Goal: Task Accomplishment & Management: Use online tool/utility

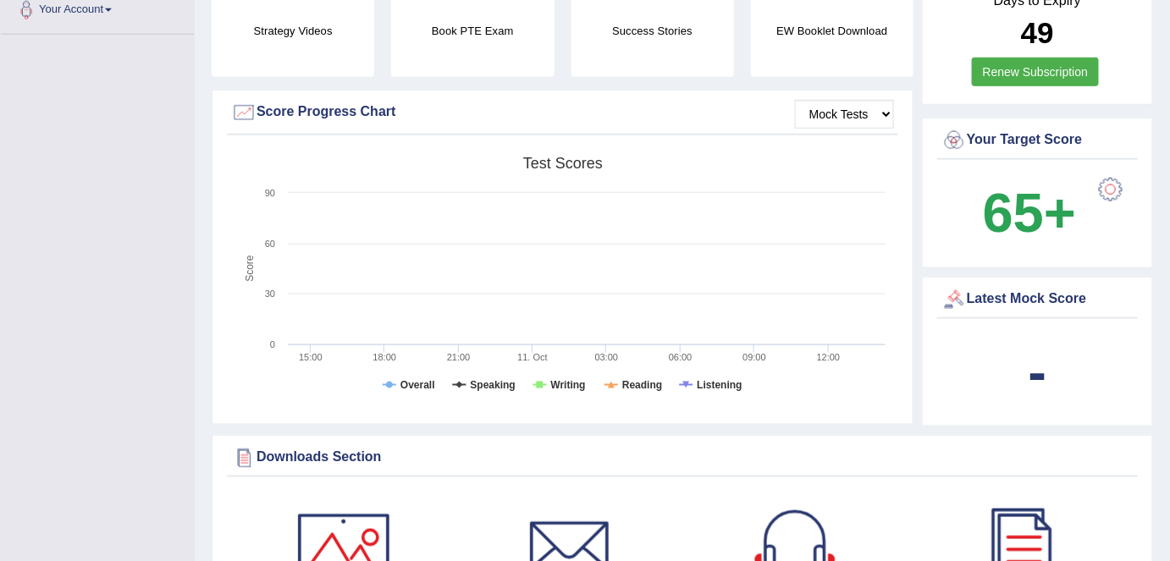
scroll to position [461, 0]
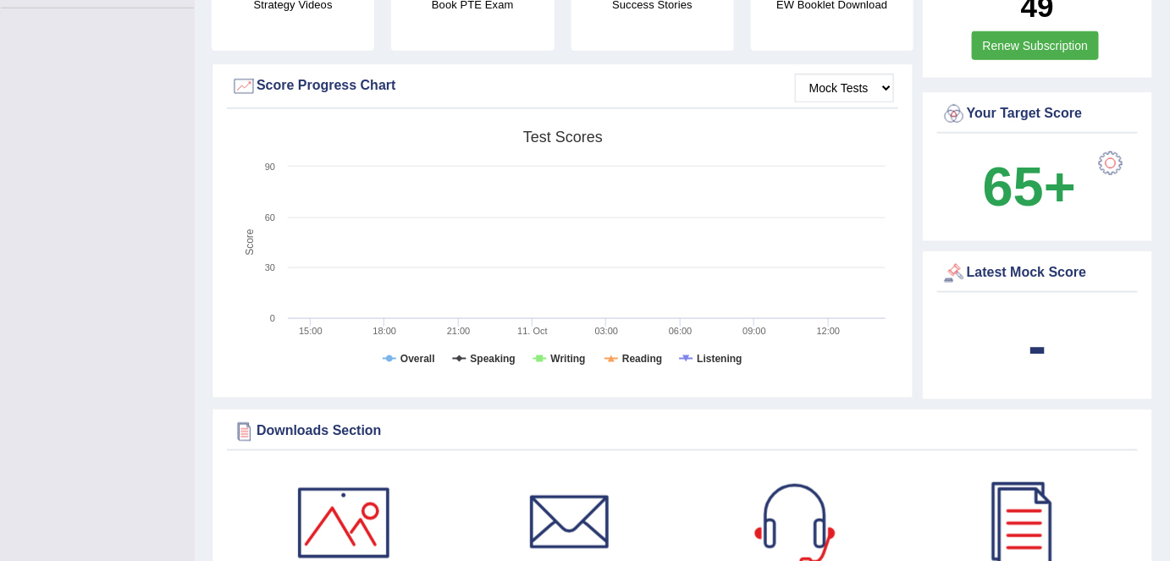
click at [578, 129] on tspan "Test scores" at bounding box center [563, 137] width 80 height 17
click at [881, 74] on select "Mock Tests" at bounding box center [844, 88] width 99 height 29
click at [796, 74] on select "Mock Tests" at bounding box center [844, 88] width 99 height 29
click at [824, 74] on select "Mock Tests" at bounding box center [844, 88] width 99 height 29
click at [796, 74] on select "Mock Tests" at bounding box center [844, 88] width 99 height 29
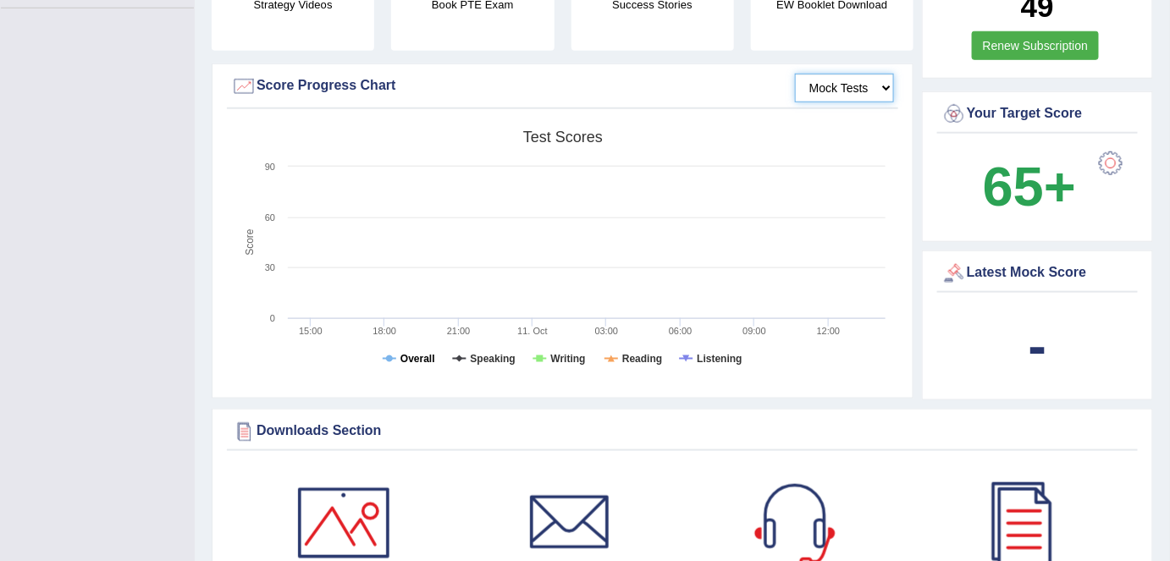
click at [421, 353] on tspan "Overall" at bounding box center [417, 359] width 35 height 12
click at [494, 353] on tspan "Speaking" at bounding box center [493, 359] width 45 height 12
click at [568, 353] on tspan "Writing" at bounding box center [568, 359] width 35 height 12
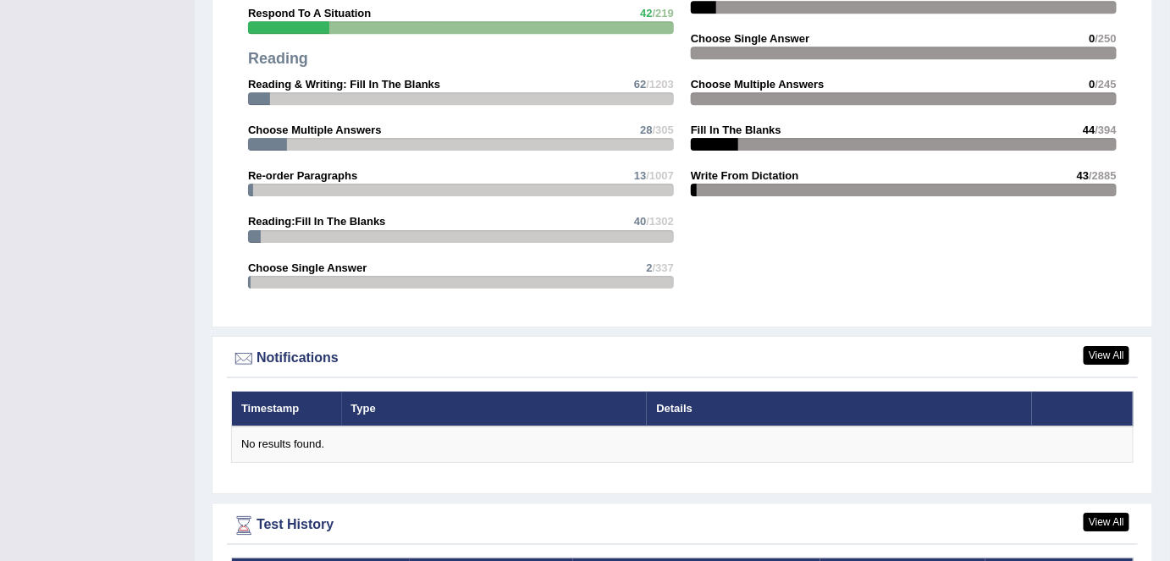
scroll to position [1832, 0]
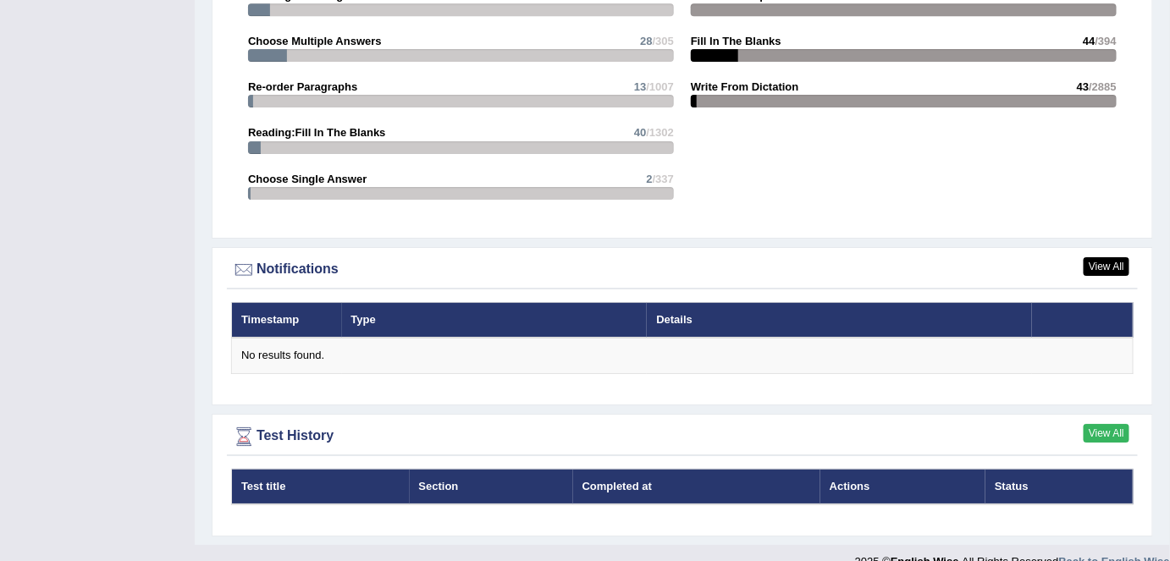
click at [1109, 424] on link "View All" at bounding box center [1106, 433] width 46 height 19
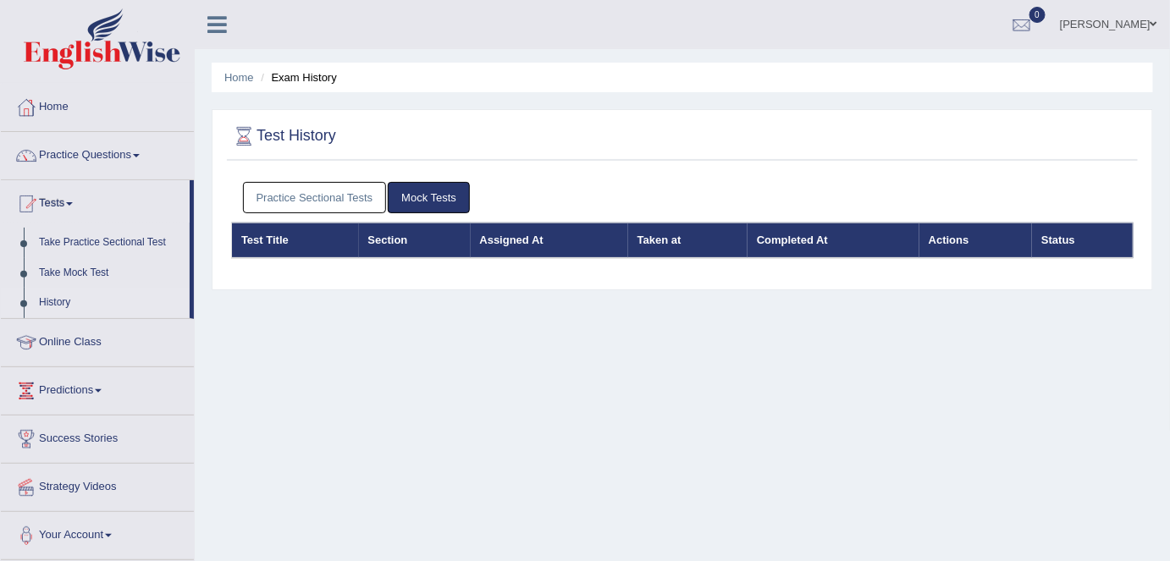
click at [434, 190] on link "Mock Tests" at bounding box center [429, 197] width 82 height 31
click at [427, 197] on link "Mock Tests" at bounding box center [429, 197] width 82 height 31
click at [332, 201] on link "Practice Sectional Tests" at bounding box center [315, 197] width 144 height 31
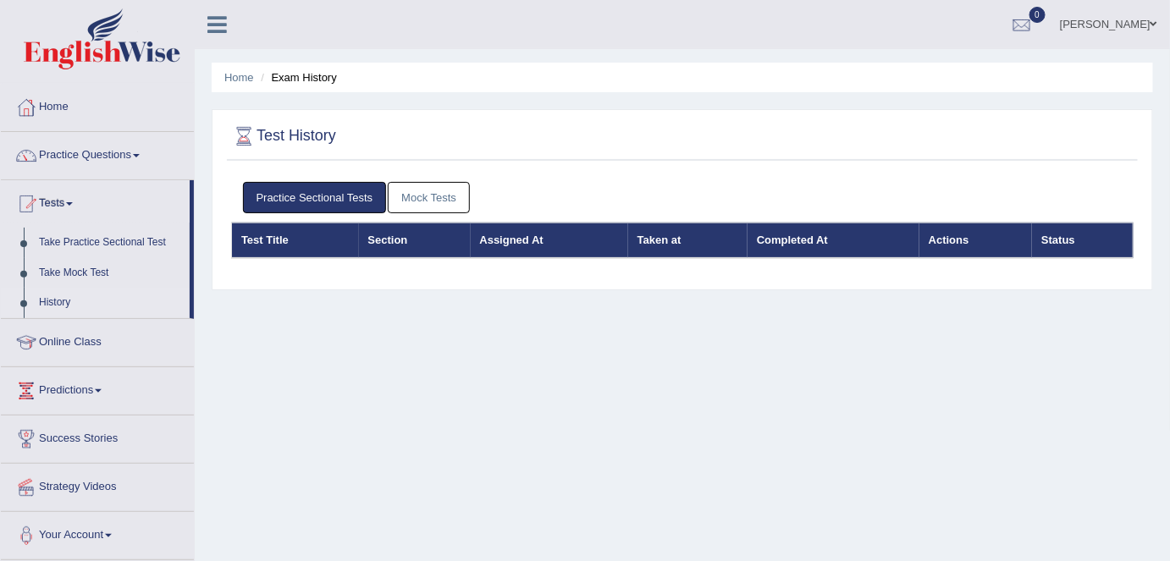
click at [417, 197] on link "Mock Tests" at bounding box center [429, 197] width 82 height 31
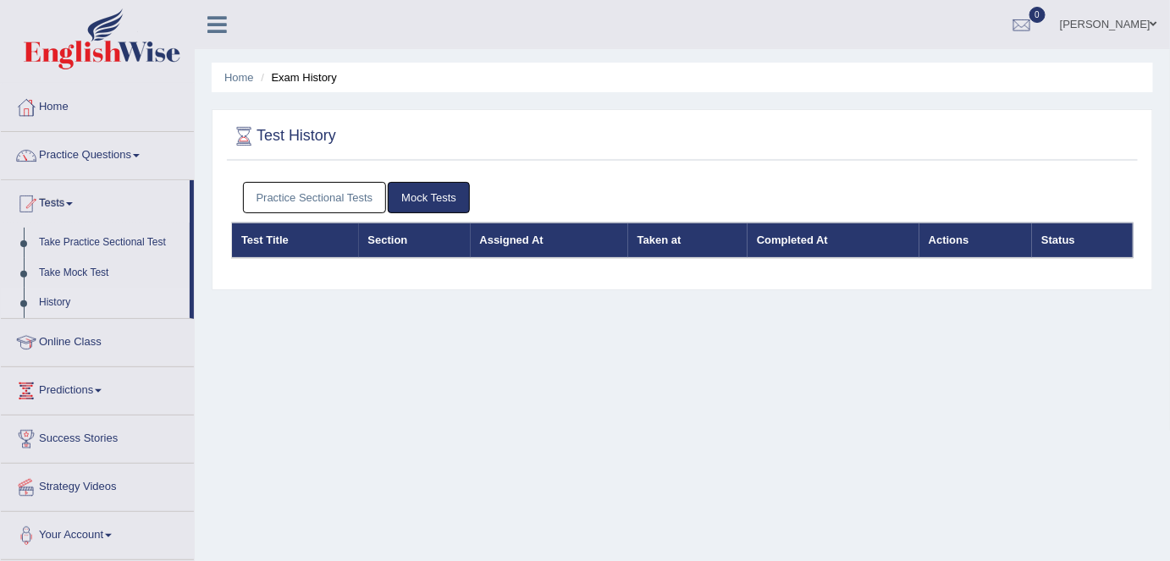
click at [260, 242] on th "Test Title" at bounding box center [295, 241] width 127 height 36
click at [392, 241] on th "Section" at bounding box center [415, 241] width 112 height 36
click at [510, 243] on th "Assigned At" at bounding box center [549, 241] width 157 height 36
click at [658, 241] on th "Taken at" at bounding box center [687, 241] width 119 height 36
click at [788, 242] on th "Completed At" at bounding box center [833, 241] width 172 height 36
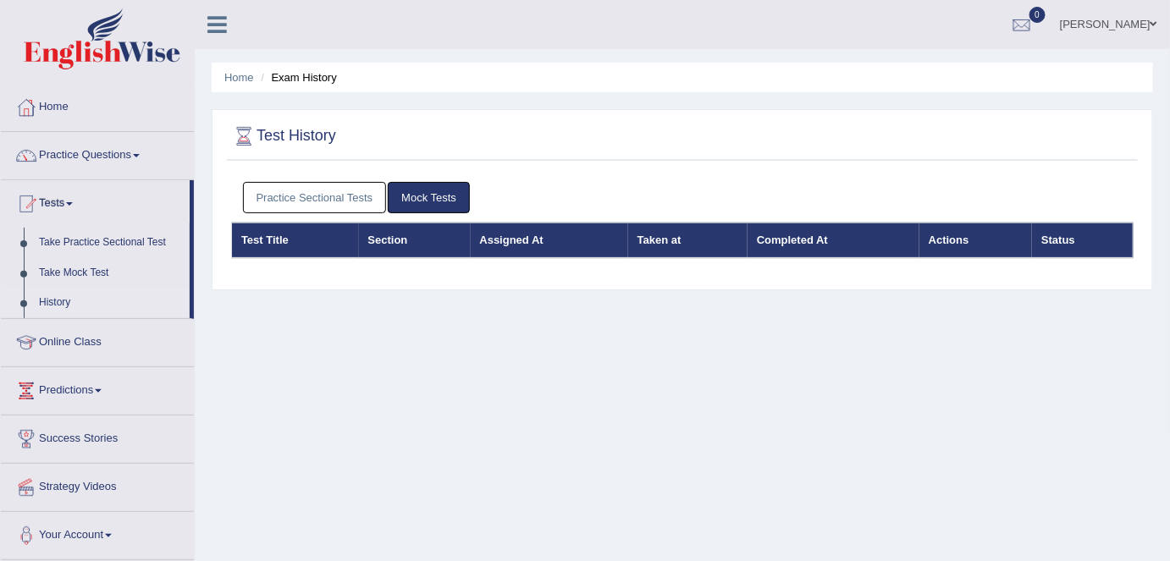
click at [905, 250] on th "Completed At" at bounding box center [833, 241] width 172 height 36
click at [247, 76] on link "Home" at bounding box center [239, 77] width 30 height 13
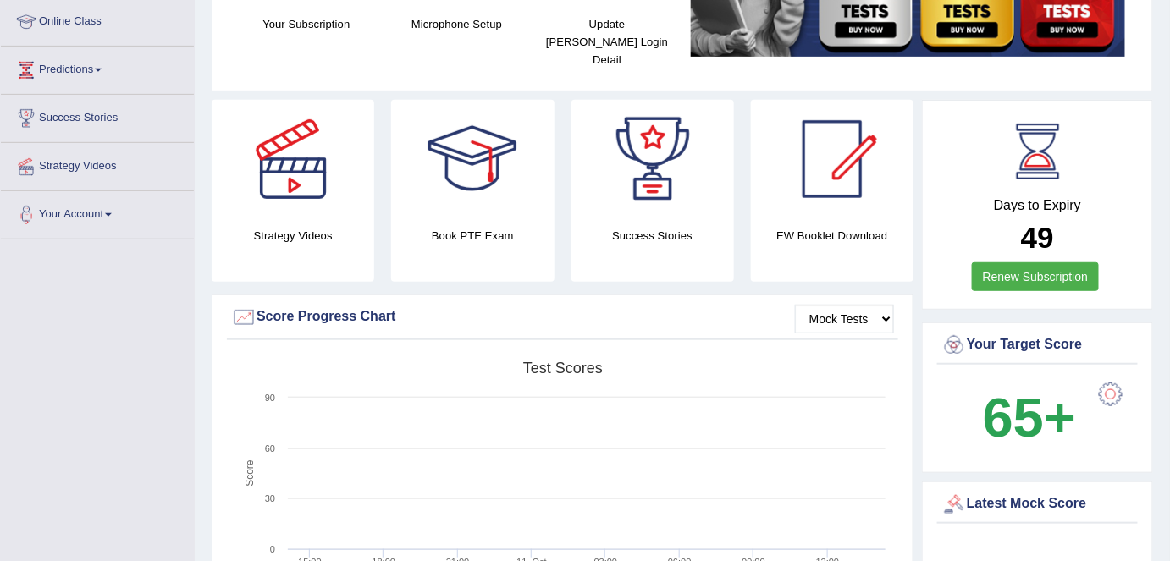
scroll to position [307, 0]
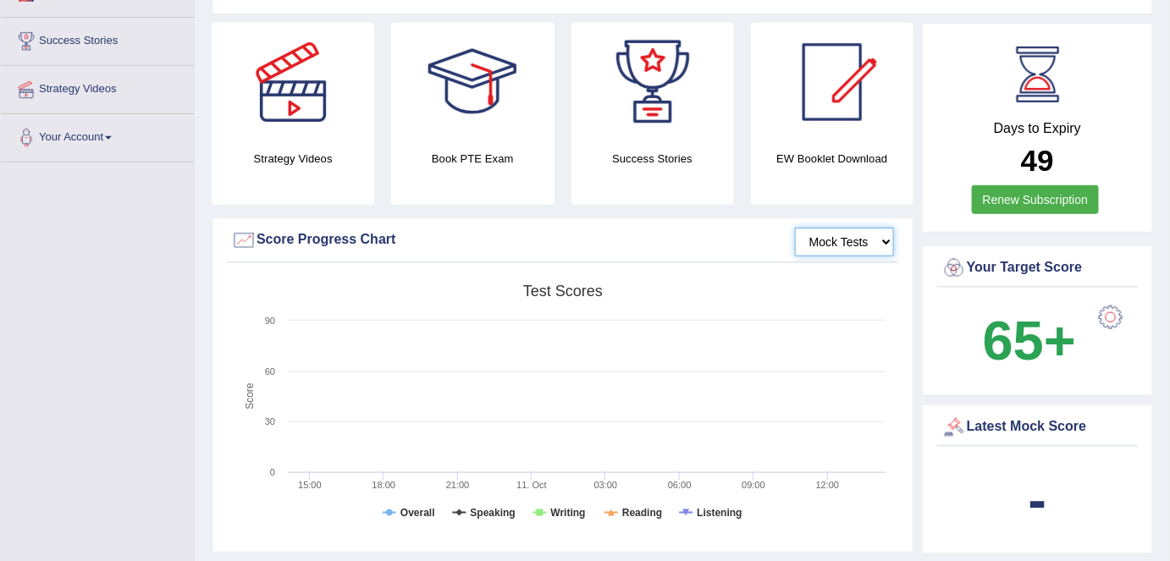
click at [879, 228] on select "Mock Tests" at bounding box center [844, 242] width 99 height 29
click at [796, 228] on select "Mock Tests" at bounding box center [844, 242] width 99 height 29
click at [845, 228] on select "Mock Tests" at bounding box center [844, 242] width 99 height 29
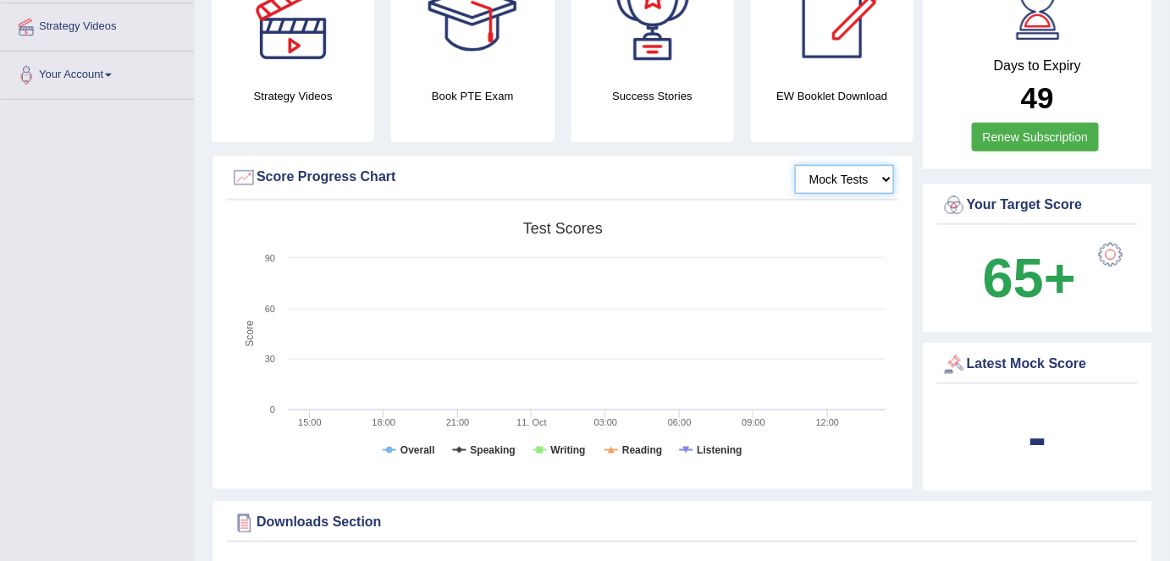
scroll to position [461, 0]
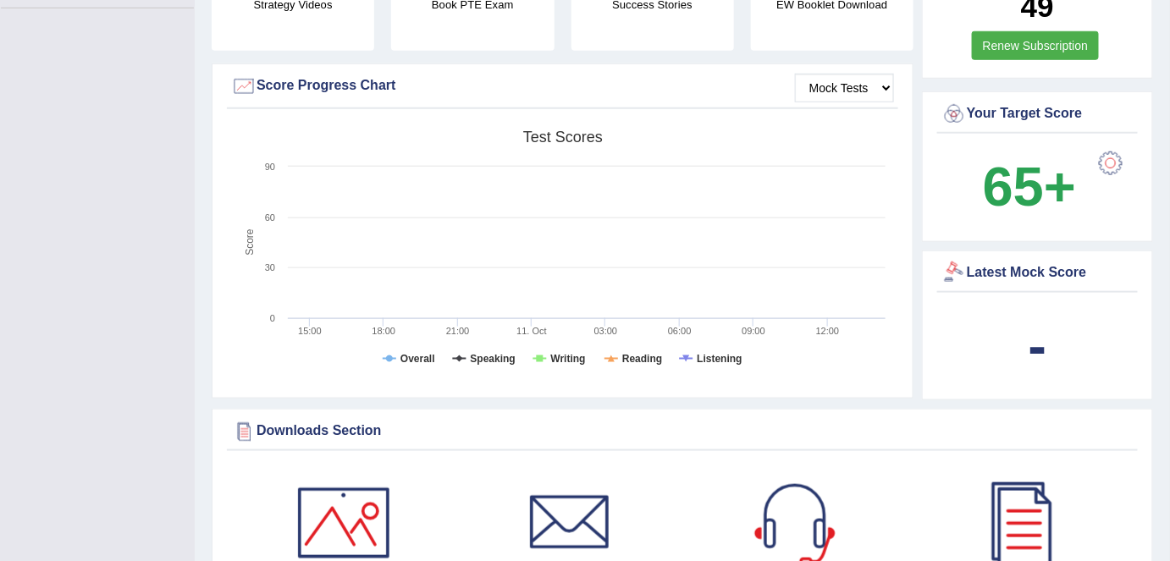
click at [966, 261] on div at bounding box center [953, 273] width 25 height 25
click at [1029, 337] on b "-" at bounding box center [1037, 346] width 19 height 62
click at [1038, 261] on div "Latest Mock Score" at bounding box center [1037, 273] width 192 height 25
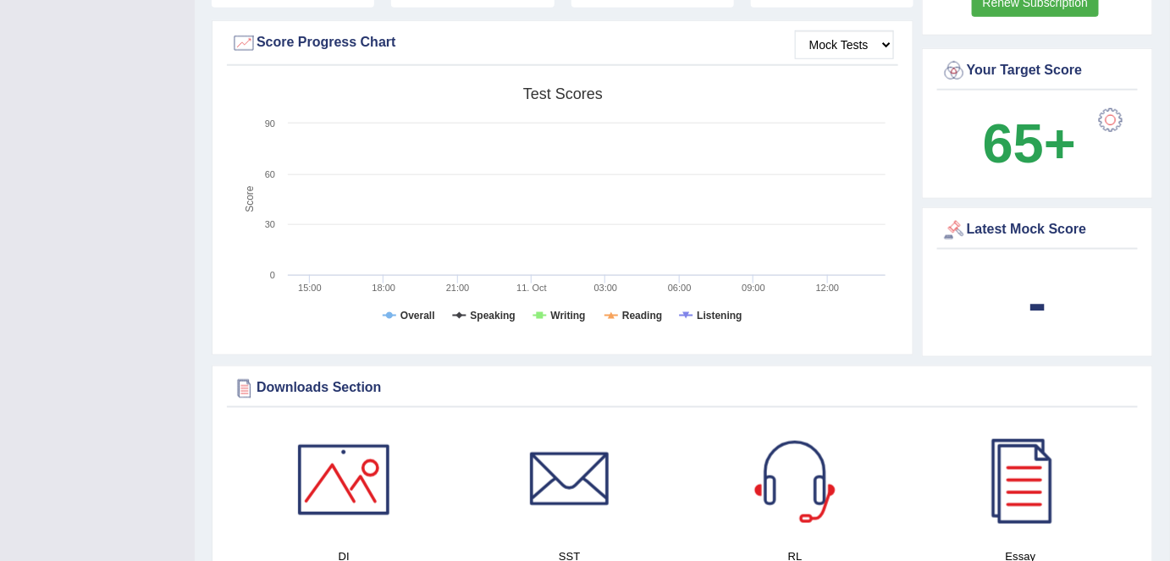
scroll to position [615, 0]
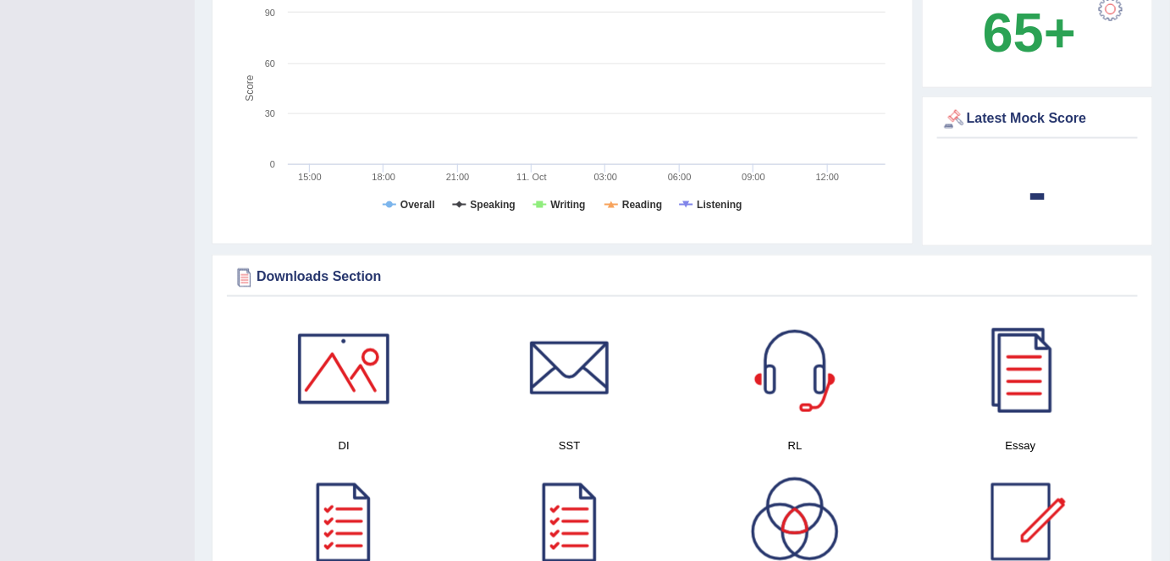
click at [1040, 168] on b "-" at bounding box center [1037, 192] width 19 height 62
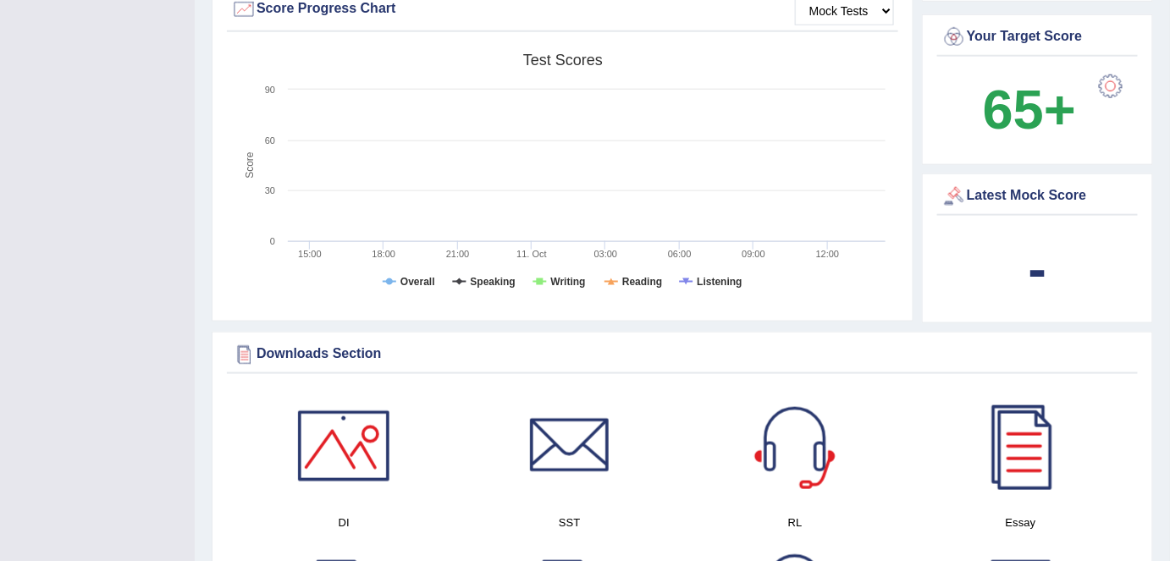
click at [961, 184] on div at bounding box center [953, 196] width 25 height 25
click at [974, 184] on div "Latest Mock Score" at bounding box center [1037, 196] width 192 height 25
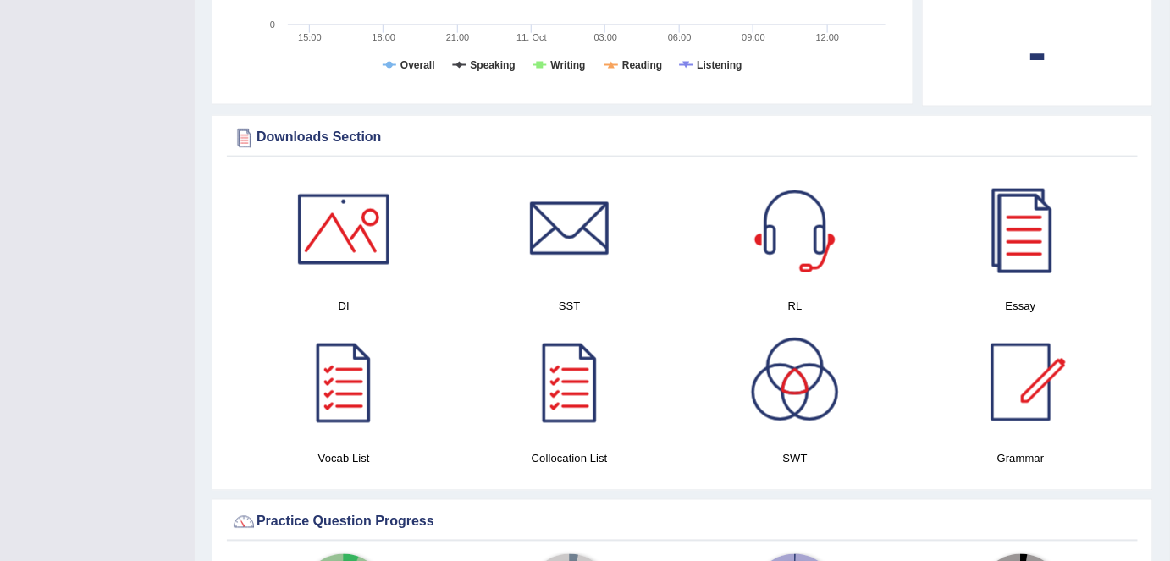
scroll to position [986, 0]
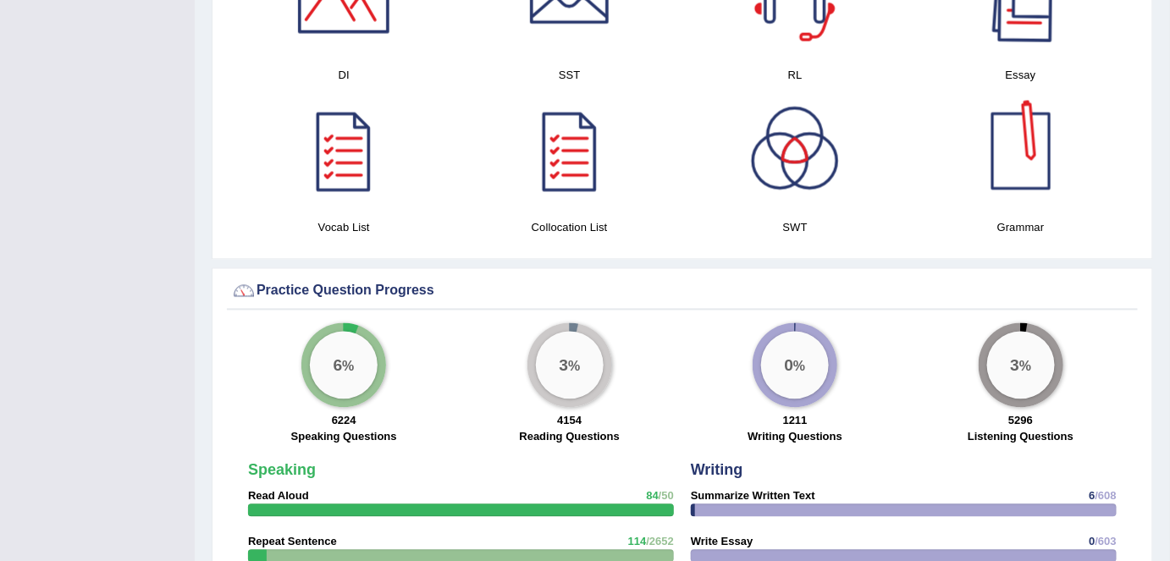
click at [1020, 156] on div at bounding box center [1020, 151] width 118 height 118
click at [354, 145] on div at bounding box center [343, 151] width 118 height 118
click at [567, 149] on div at bounding box center [569, 151] width 118 height 118
click at [349, 140] on div at bounding box center [343, 151] width 118 height 118
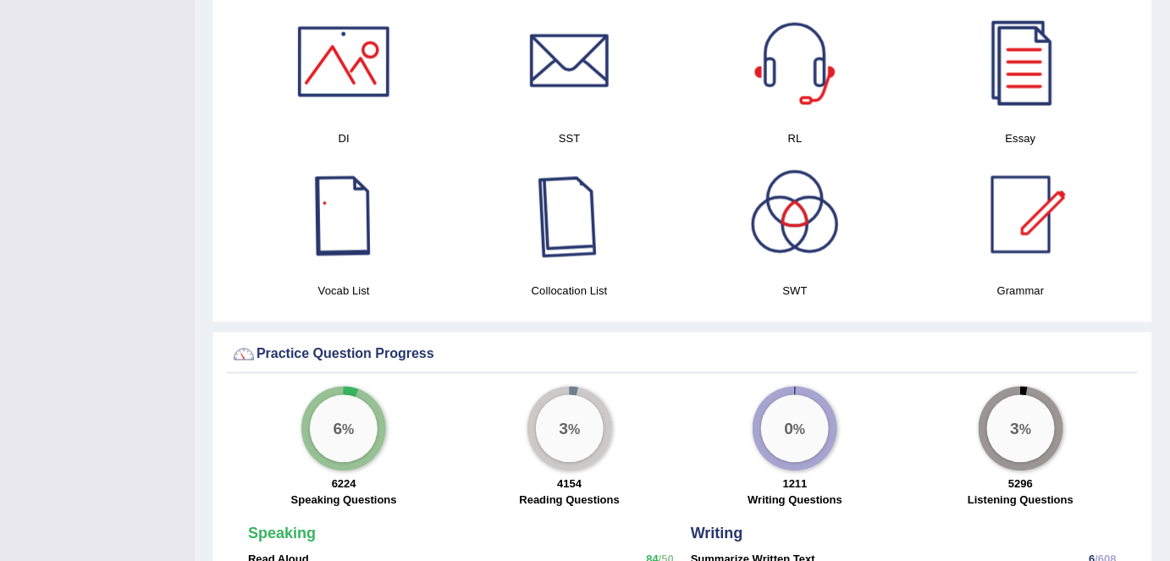
scroll to position [832, 0]
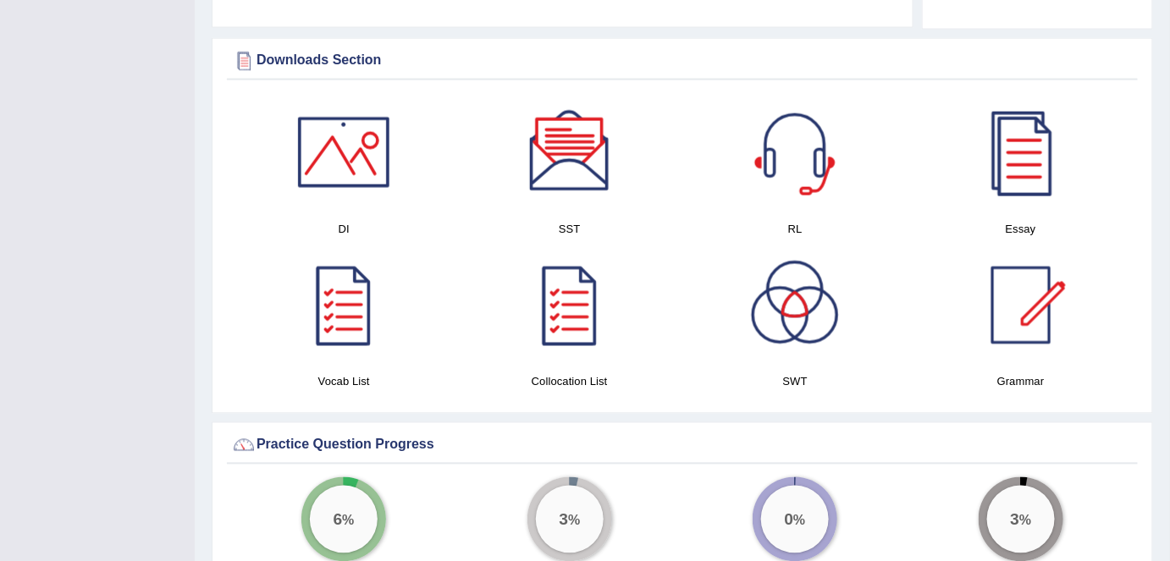
click at [351, 140] on div at bounding box center [343, 152] width 118 height 118
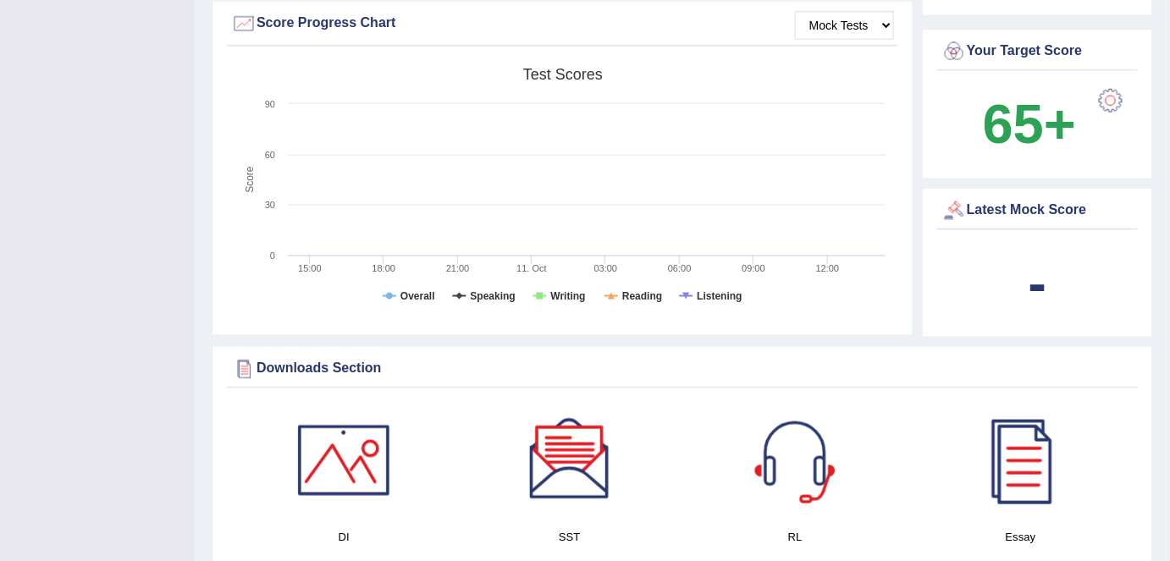
scroll to position [370, 0]
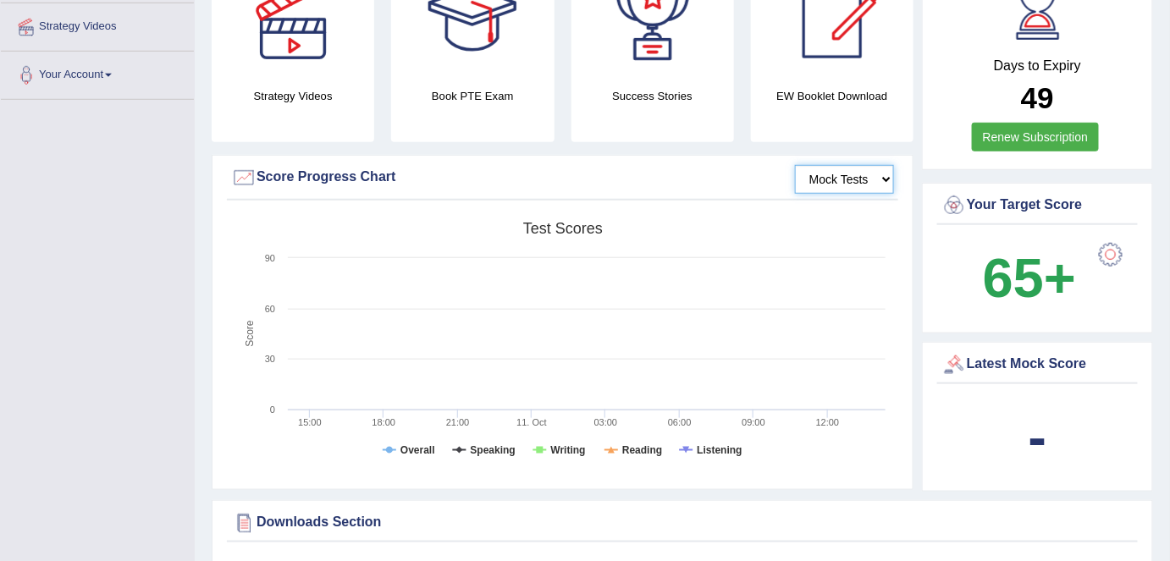
click at [852, 165] on select "Mock Tests" at bounding box center [844, 179] width 99 height 29
click at [796, 165] on select "Mock Tests" at bounding box center [844, 179] width 99 height 29
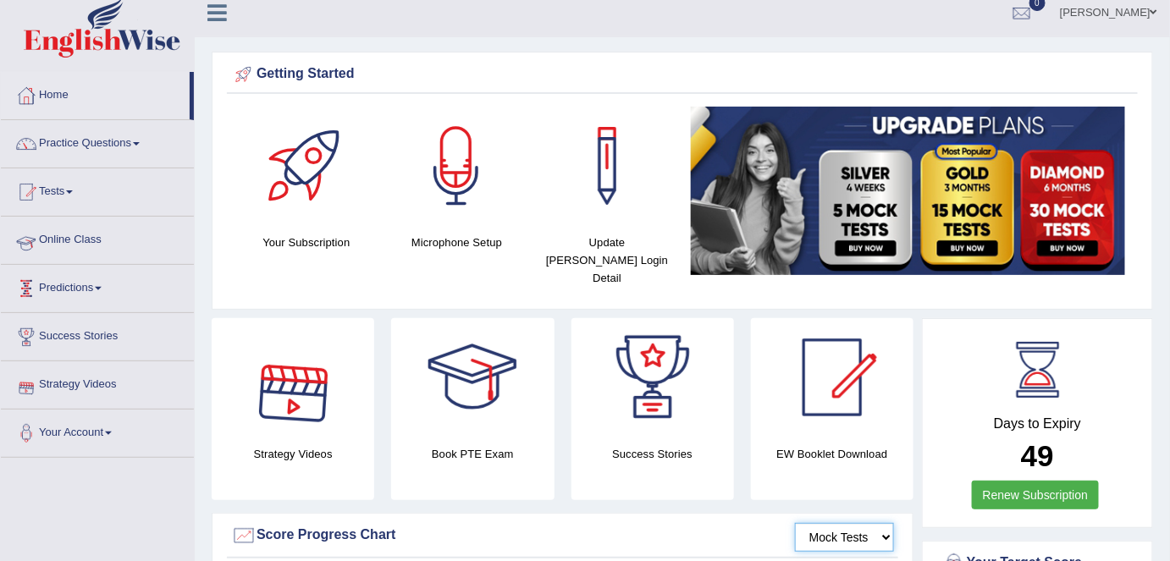
scroll to position [0, 0]
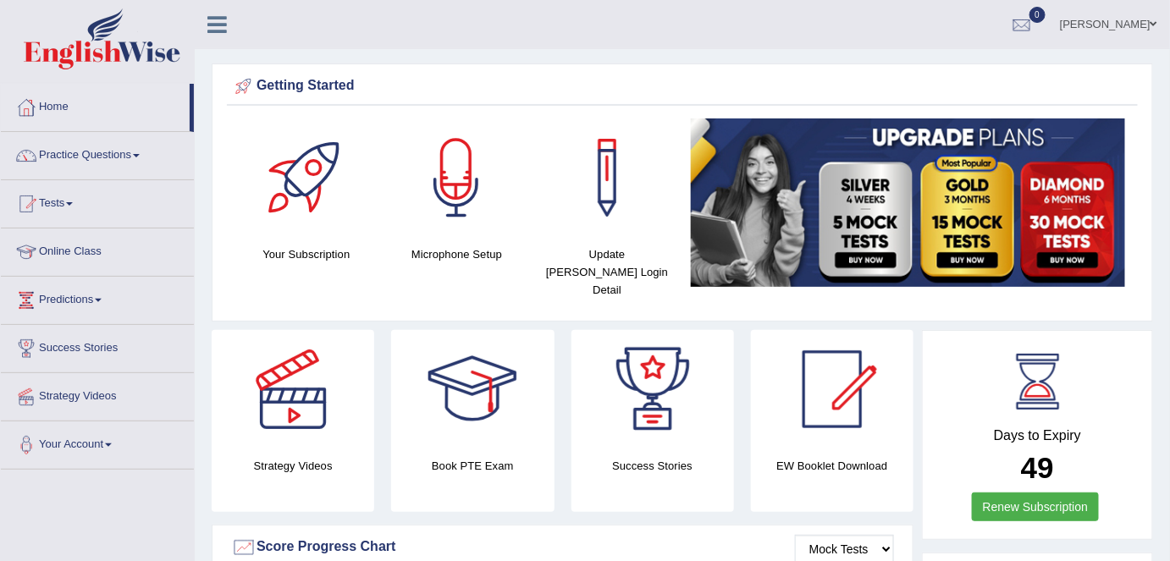
click at [70, 205] on link "Tests" at bounding box center [97, 201] width 193 height 42
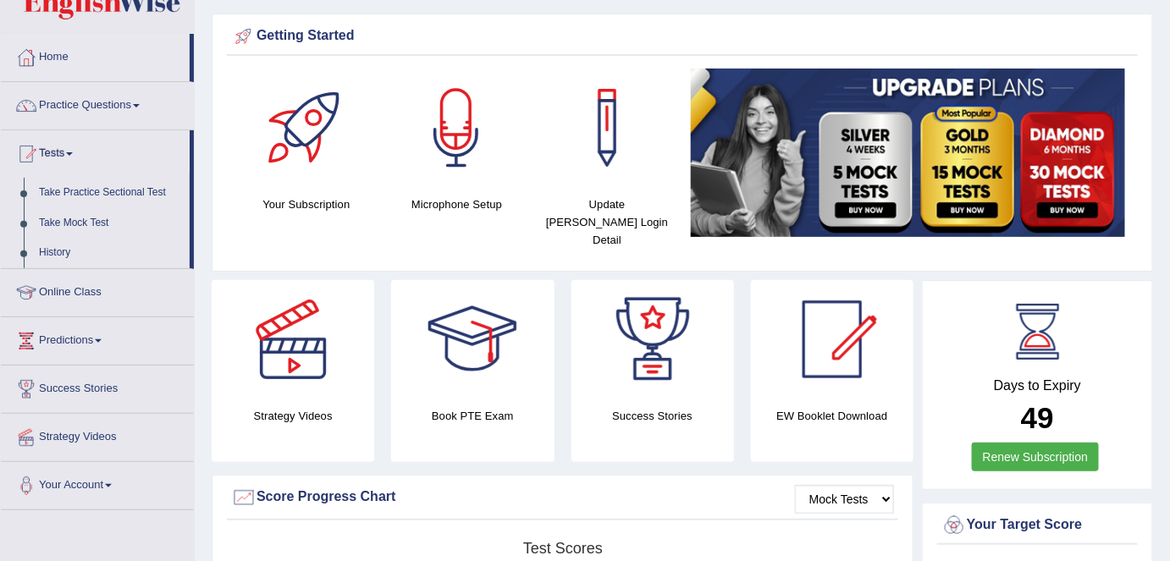
scroll to position [76, 0]
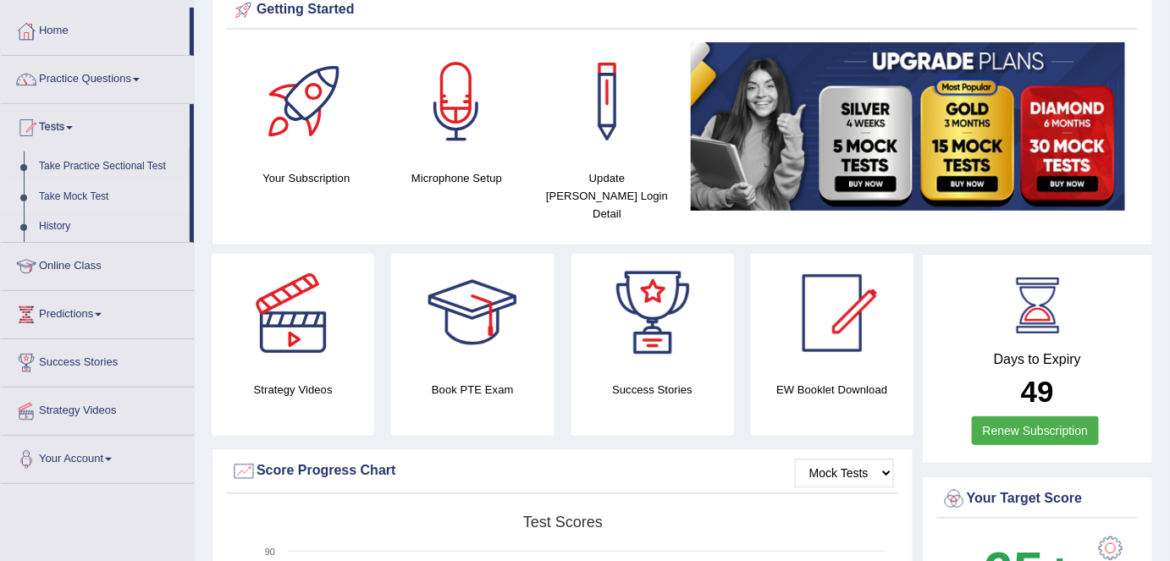
click at [91, 199] on link "Take Mock Test" at bounding box center [110, 197] width 158 height 30
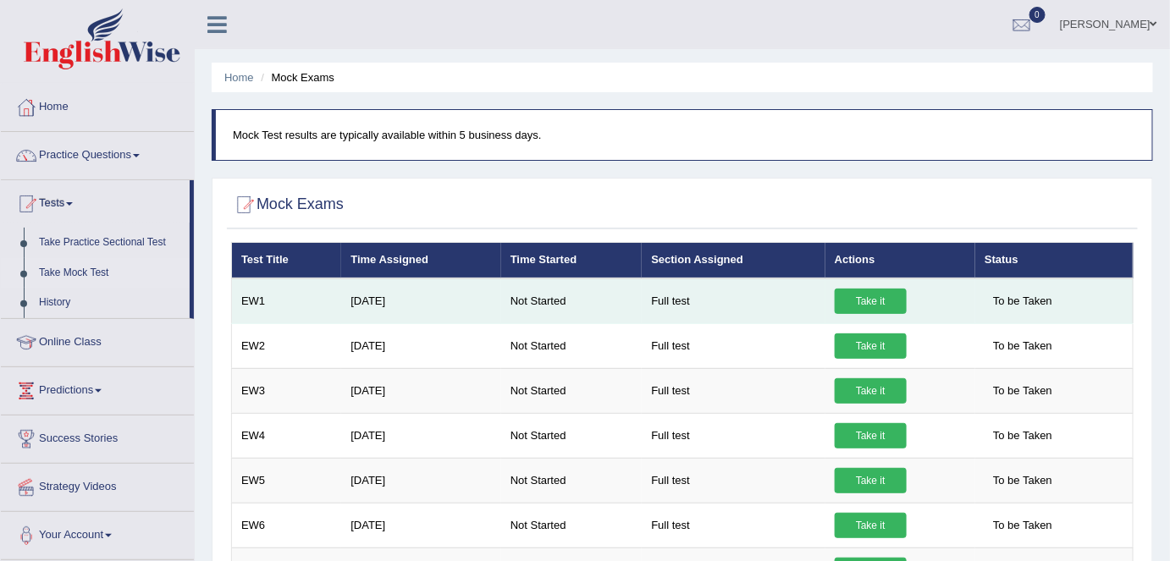
click at [862, 298] on link "Take it" at bounding box center [870, 301] width 72 height 25
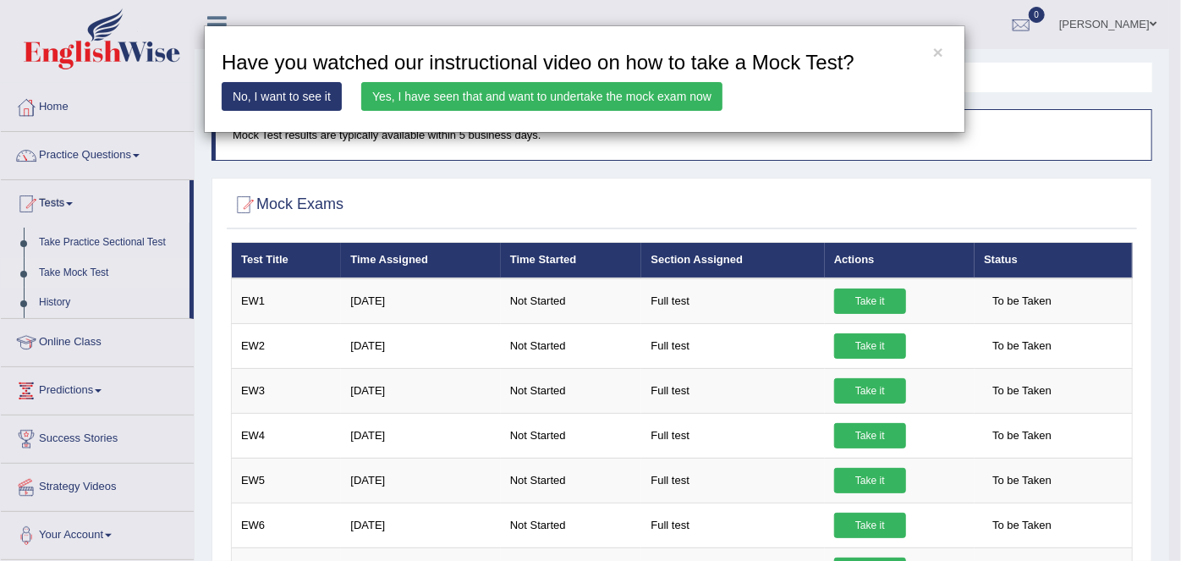
click at [543, 100] on link "Yes, I have seen that and want to undertake the mock exam now" at bounding box center [541, 96] width 361 height 29
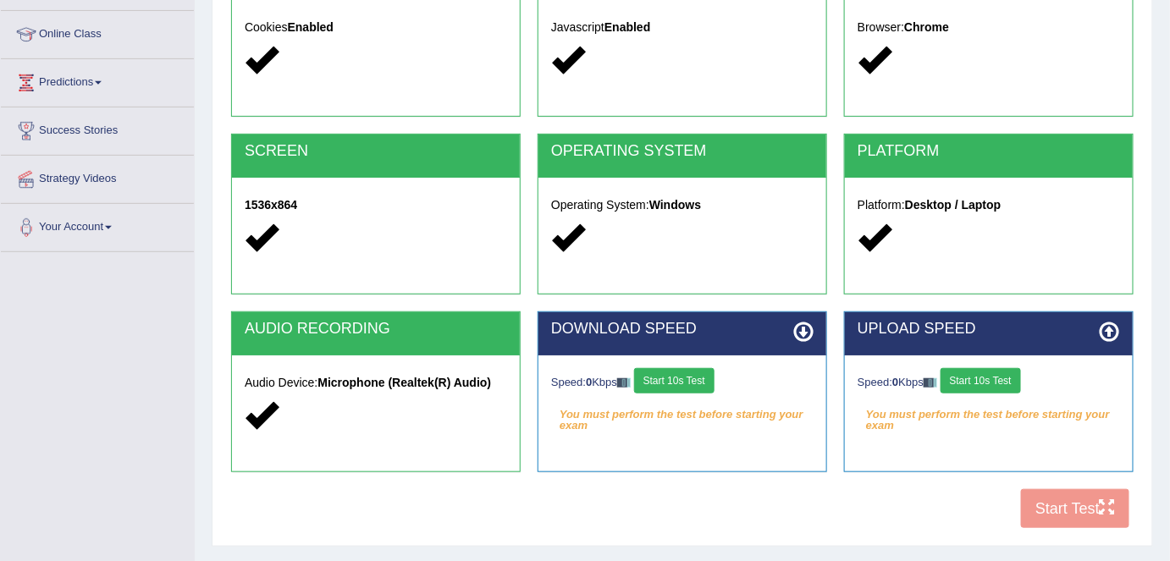
scroll to position [327, 0]
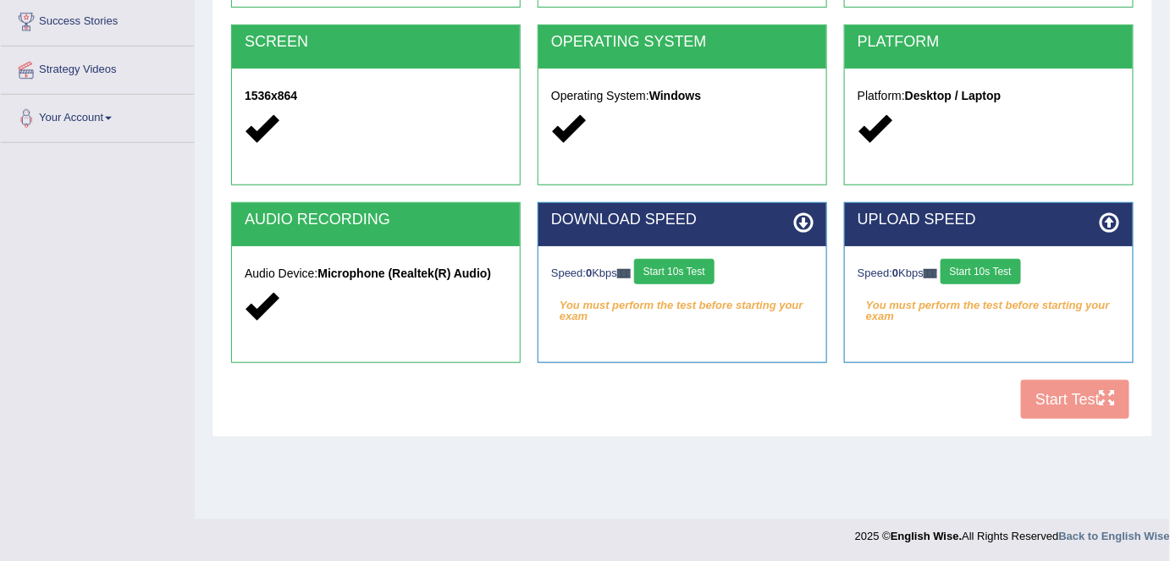
click at [1063, 399] on div "COOKIES Cookies Enabled JAVASCRIPT Javascript Enabled BROWSER Browser: Chrome S…" at bounding box center [682, 137] width 911 height 581
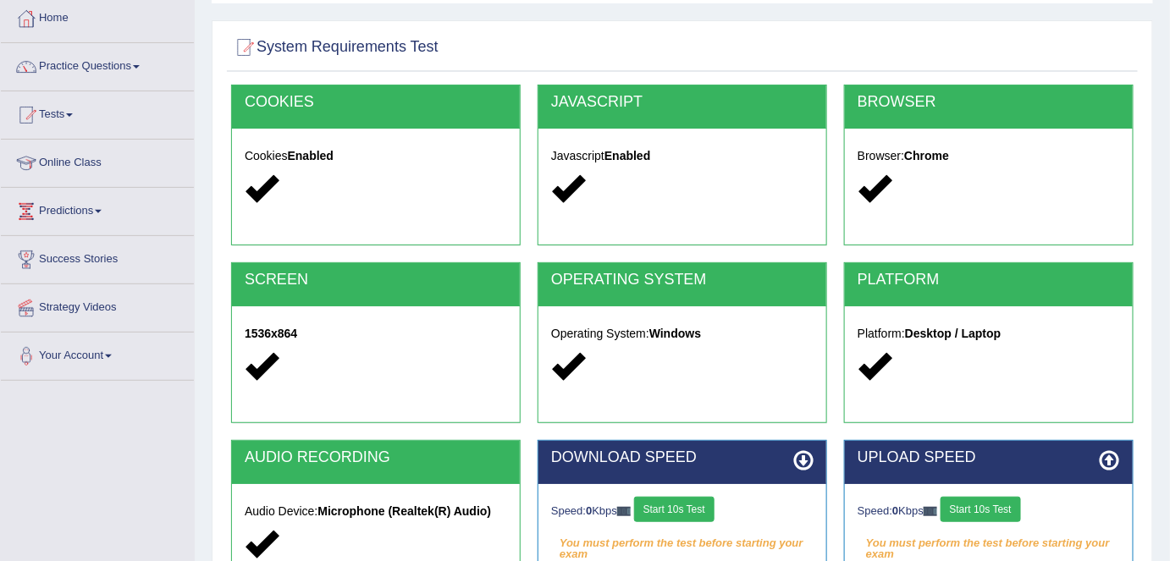
scroll to position [230, 0]
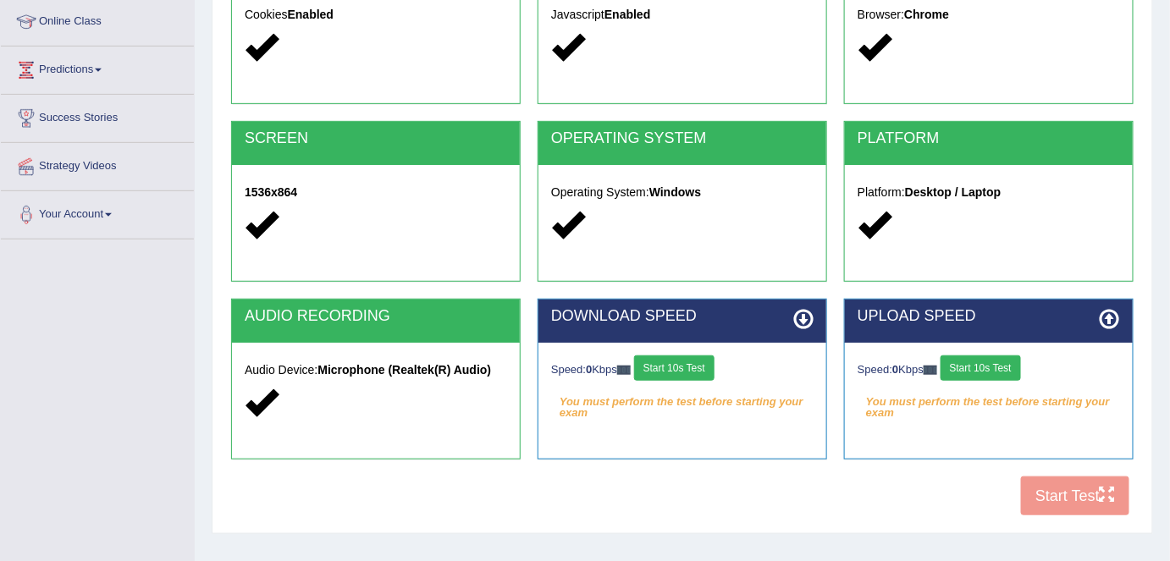
click at [690, 363] on button "Start 10s Test" at bounding box center [674, 367] width 80 height 25
click at [1000, 364] on button "Start 10s Test" at bounding box center [980, 367] width 80 height 25
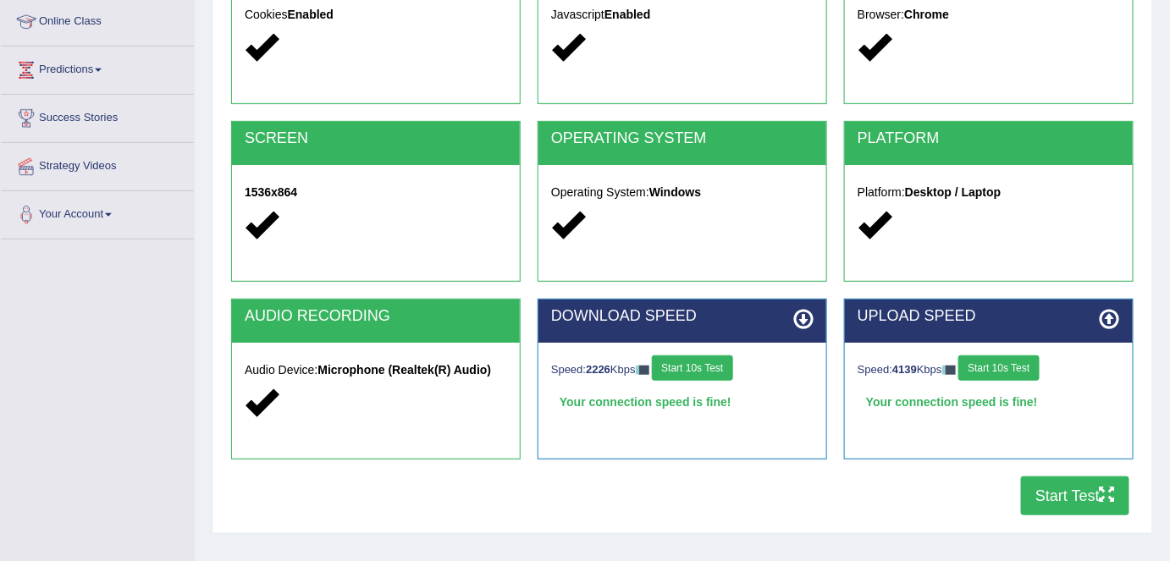
click at [1047, 494] on button "Start Test" at bounding box center [1075, 495] width 108 height 39
